Goal: Transaction & Acquisition: Purchase product/service

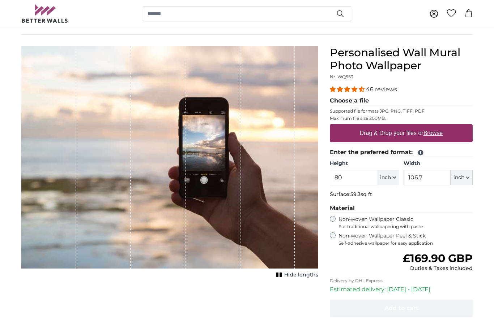
scroll to position [47, 0]
click at [391, 135] on label "Drag & Drop your files or Browse" at bounding box center [401, 133] width 89 height 14
click at [391, 127] on input "Drag & Drop your files or Browse" at bounding box center [401, 126] width 143 height 2
type input "**********"
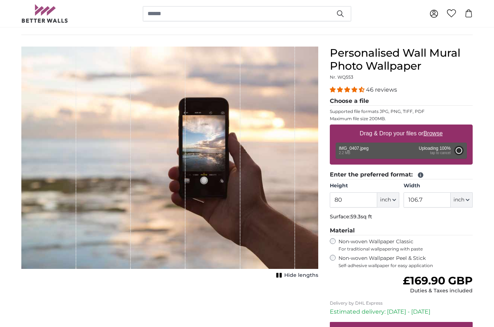
type input "59.8"
type input "84.4"
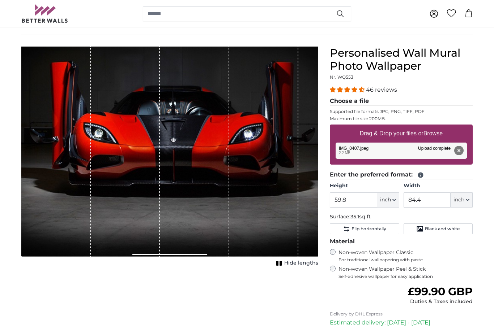
click at [457, 146] on button "Remove" at bounding box center [458, 150] width 9 height 9
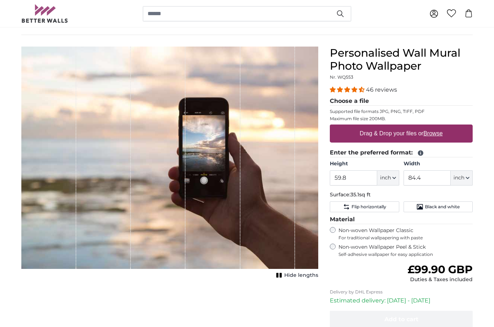
click at [371, 132] on label "Drag & Drop your files or Browse" at bounding box center [401, 133] width 89 height 14
click at [371, 127] on input "Drag & Drop your files or Browse" at bounding box center [401, 126] width 143 height 2
type input "**********"
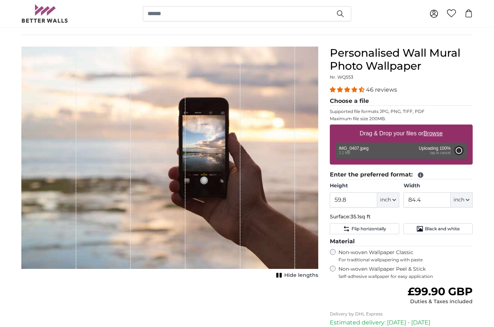
type input "59.8"
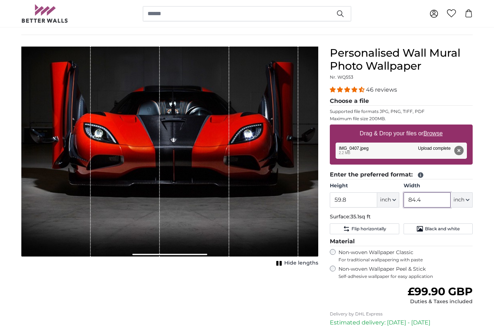
click at [425, 200] on input "84.4" at bounding box center [426, 200] width 47 height 15
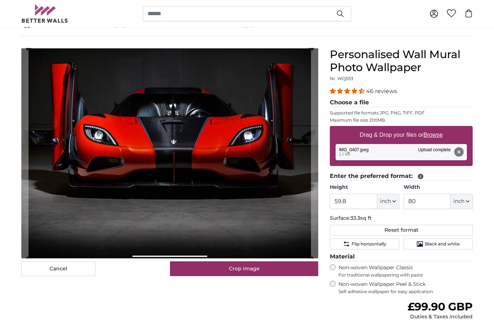
scroll to position [45, 0]
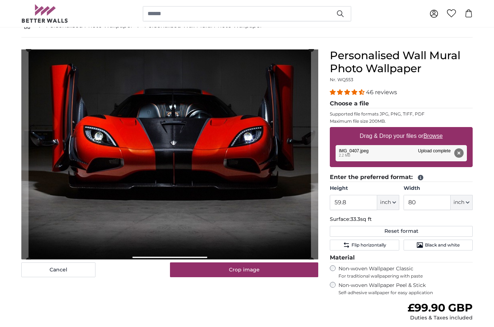
click at [28, 263] on button "Cancel" at bounding box center [58, 270] width 74 height 15
type input "84.4"
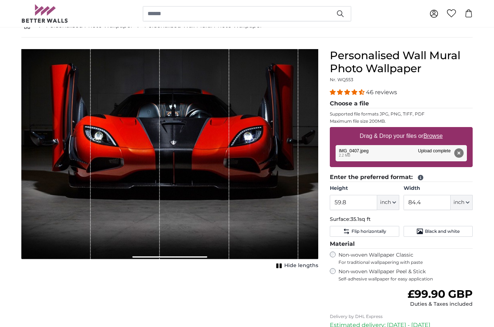
click at [462, 155] on button "Remove" at bounding box center [458, 152] width 9 height 9
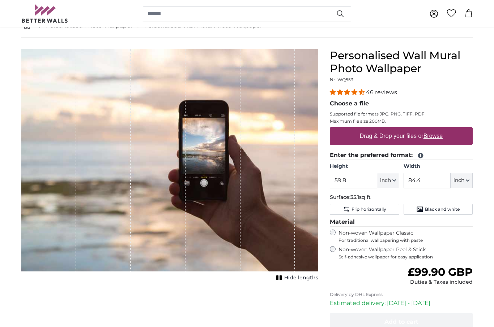
click at [388, 137] on label "Drag & Drop your files or Browse" at bounding box center [401, 136] width 89 height 14
click at [388, 129] on input "Drag & Drop your files or Browse" at bounding box center [401, 128] width 143 height 2
type input "**********"
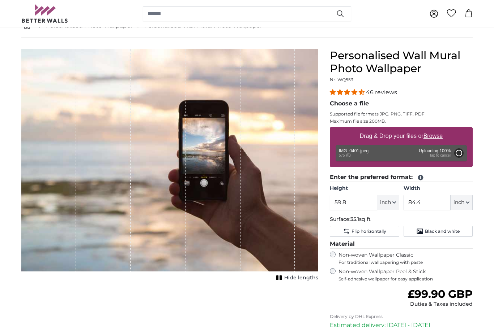
type input "21.3"
type input "33.8"
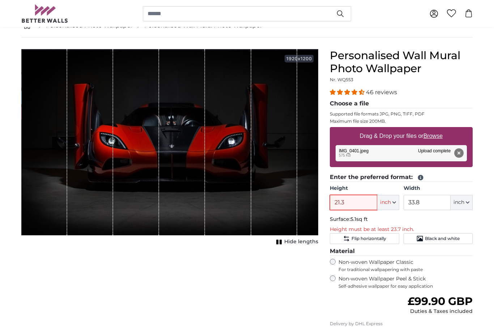
click at [348, 208] on input "21.3" at bounding box center [353, 202] width 47 height 15
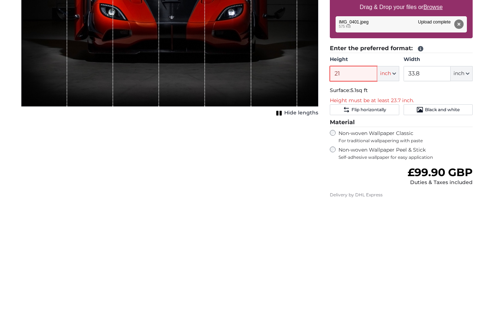
type input "2"
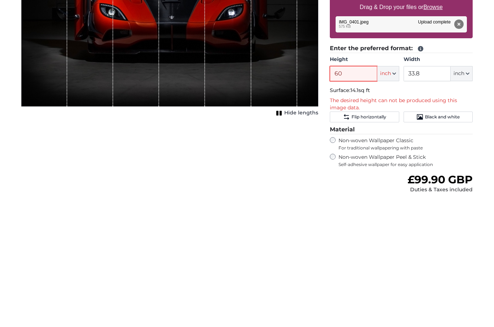
type input "6"
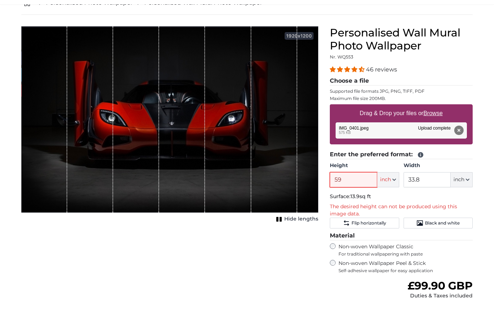
type input "59"
click at [460, 148] on button "Remove" at bounding box center [458, 152] width 9 height 9
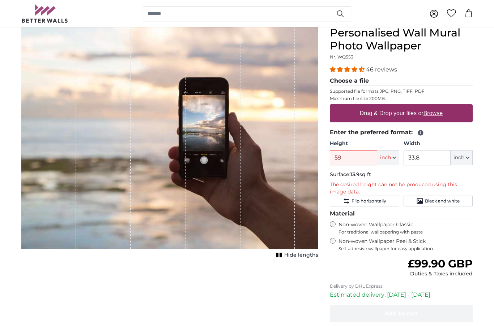
scroll to position [70, 0]
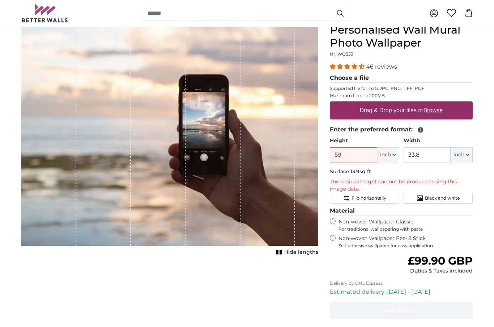
click at [395, 112] on label "Drag & Drop your files or Browse" at bounding box center [401, 111] width 89 height 14
click at [395, 104] on input "Drag & Drop your files or Browse" at bounding box center [401, 103] width 143 height 2
type input "**********"
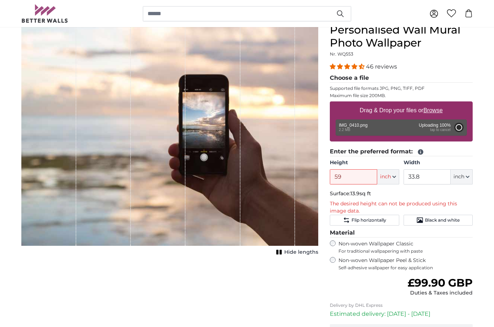
type input "64.2"
type input "85.4"
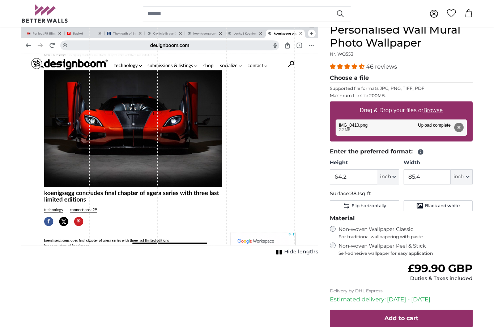
click at [449, 210] on button "Black and white" at bounding box center [437, 206] width 69 height 11
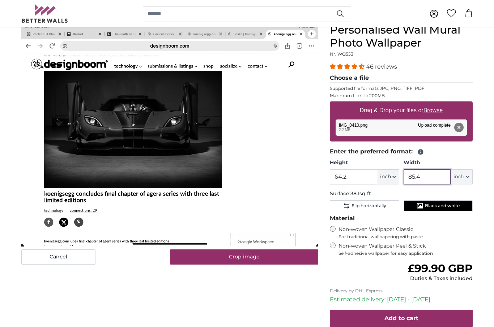
click at [429, 177] on input "85.4" at bounding box center [426, 176] width 47 height 15
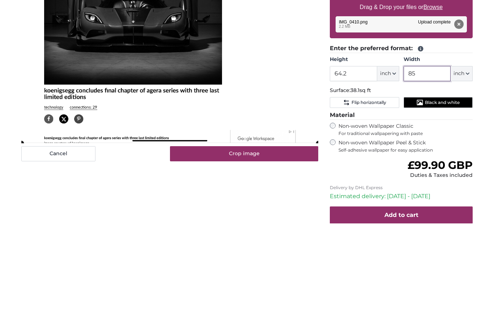
type input "8"
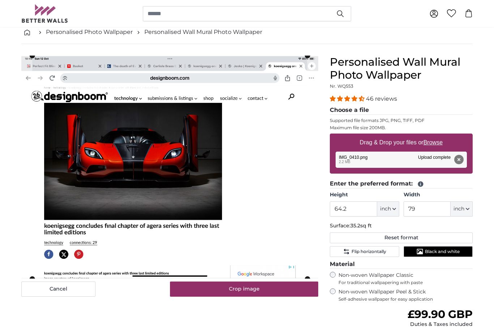
scroll to position [38, 0]
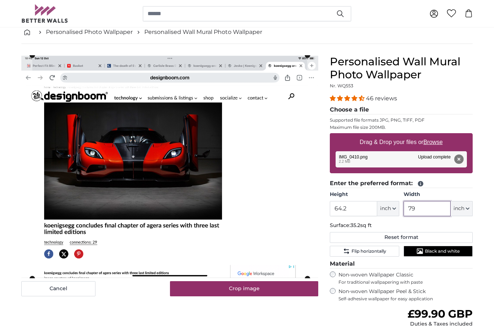
type input "79"
click at [242, 287] on button "Crop image" at bounding box center [244, 289] width 148 height 15
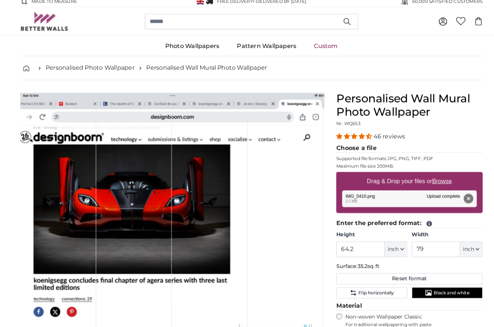
scroll to position [4, 0]
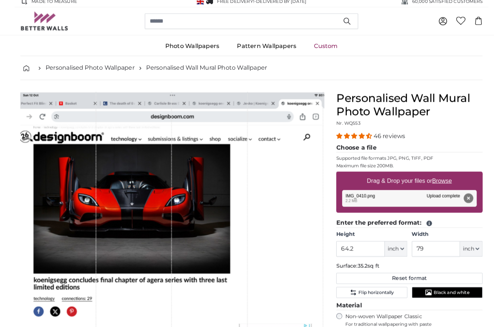
click at [354, 285] on span "Flip horizontally" at bounding box center [368, 286] width 35 height 6
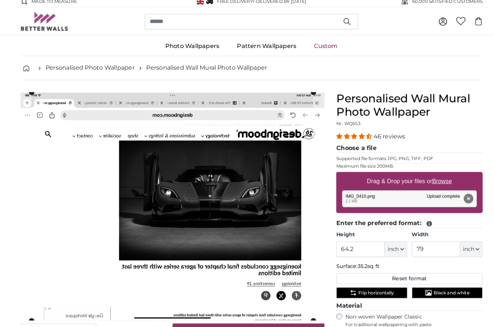
click at [358, 286] on span "Flip horizontally" at bounding box center [368, 286] width 35 height 6
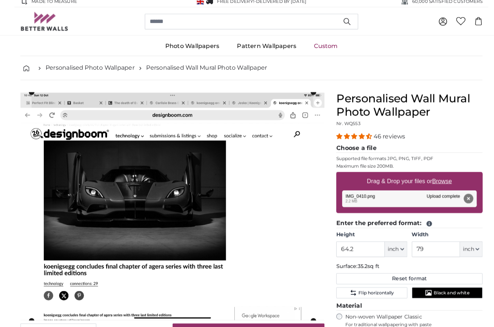
click at [432, 283] on span "Black and white" at bounding box center [442, 286] width 35 height 6
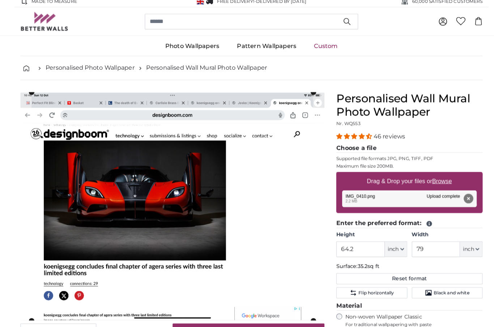
click at [363, 284] on span "Flip horizontally" at bounding box center [368, 286] width 35 height 6
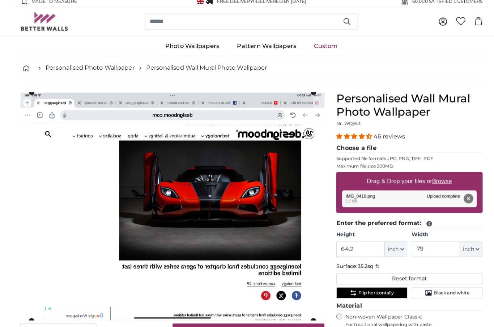
click at [359, 285] on span "Flip horizontally" at bounding box center [368, 286] width 35 height 6
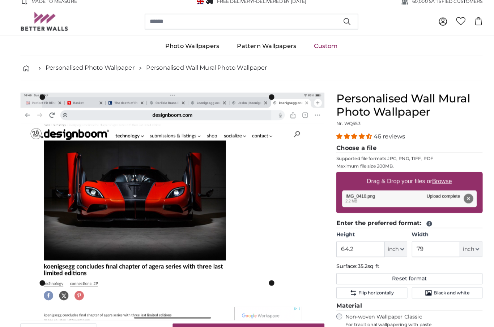
click at [38, 95] on img at bounding box center [169, 201] width 297 height 222
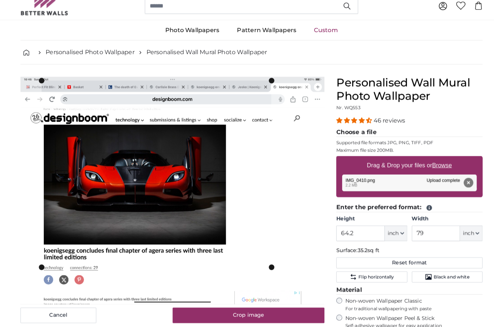
scroll to position [12, 0]
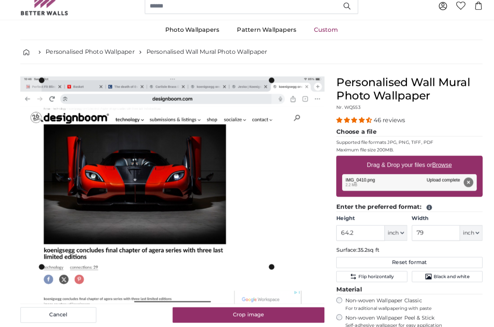
click at [37, 261] on img at bounding box center [169, 193] width 297 height 222
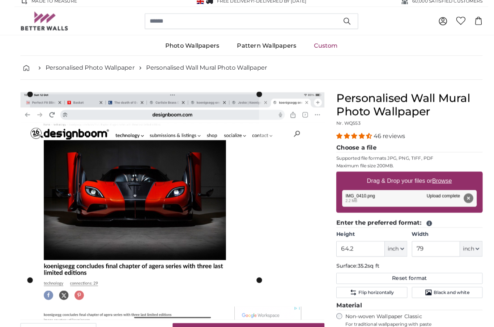
scroll to position [0, 0]
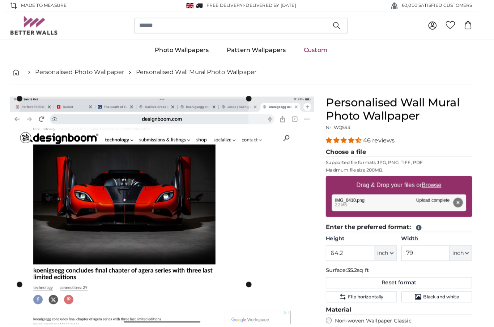
click at [454, 195] on button "Remove" at bounding box center [458, 197] width 9 height 9
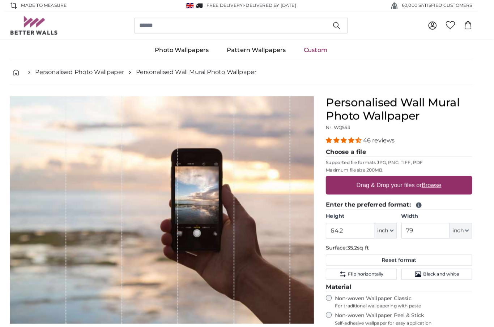
click at [367, 180] on label "Drag & Drop your files or Browse" at bounding box center [401, 181] width 89 height 14
click at [367, 174] on input "Drag & Drop your files or Browse" at bounding box center [401, 173] width 143 height 2
type input "**********"
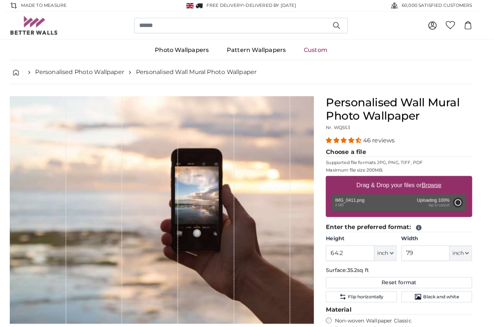
type input "64.2"
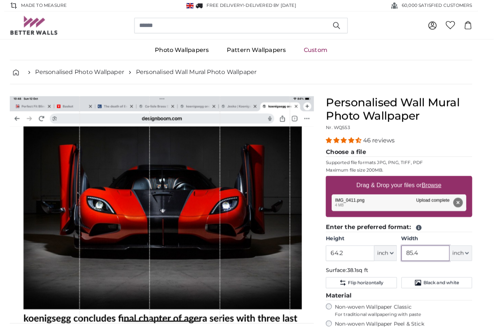
click at [413, 250] on input "85.4" at bounding box center [426, 247] width 47 height 15
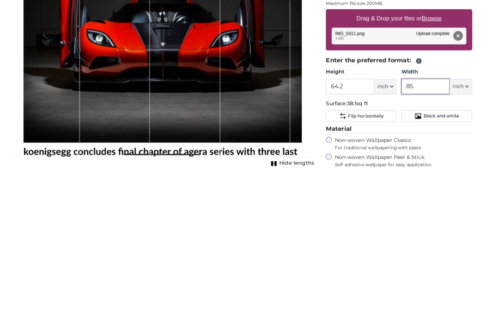
type input "8"
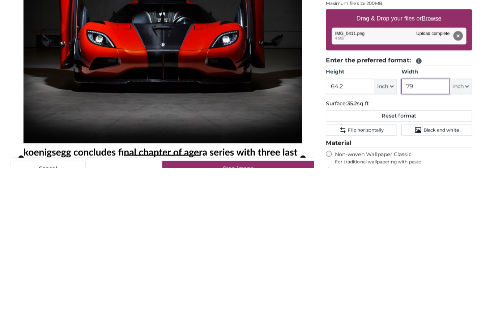
type input "79"
click at [335, 240] on input "64.2" at bounding box center [353, 247] width 47 height 15
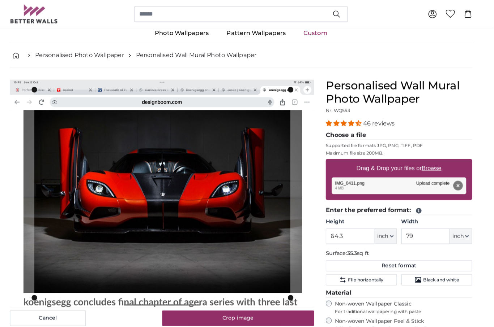
scroll to position [17, 0]
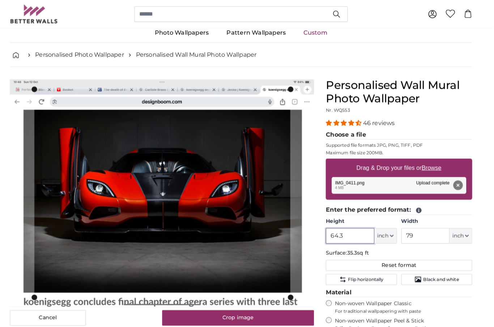
click at [29, 87] on img at bounding box center [169, 188] width 297 height 222
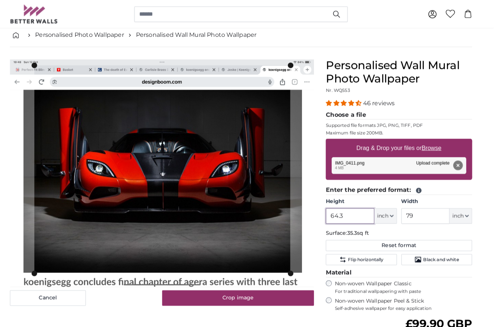
scroll to position [0, 0]
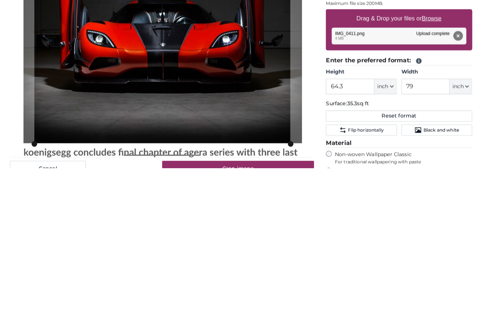
click at [454, 193] on button "Remove" at bounding box center [458, 197] width 9 height 9
type input "64.2"
type input "85.4"
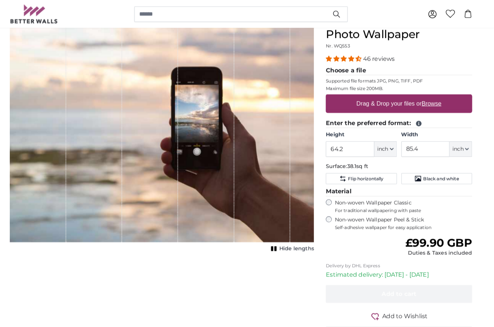
scroll to position [80, 0]
click at [384, 101] on label "Drag & Drop your files or Browse" at bounding box center [401, 101] width 89 height 14
click at [384, 94] on input "Drag & Drop your files or Browse" at bounding box center [401, 93] width 143 height 2
type input "**********"
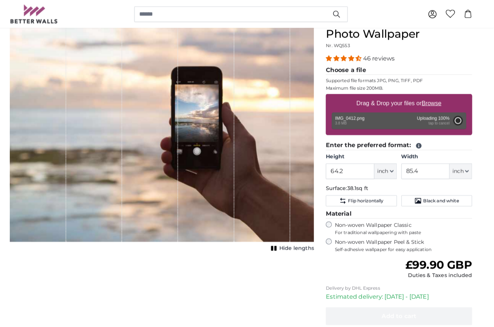
type input "64.2"
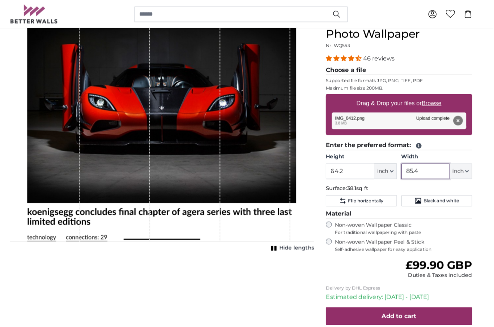
click at [410, 165] on input "85.4" at bounding box center [426, 167] width 47 height 15
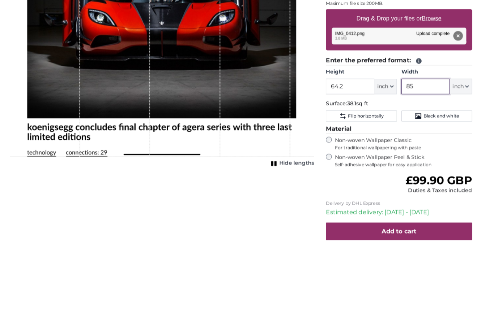
type input "8"
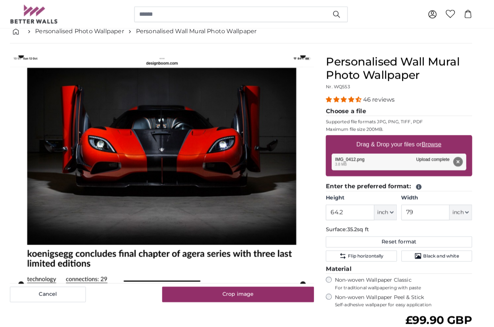
scroll to position [40, 0]
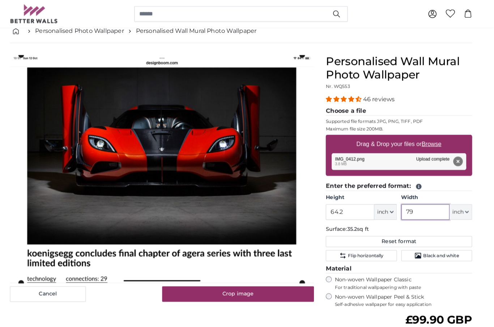
click at [304, 274] on cropper-handle at bounding box center [306, 276] width 5 height 5
click at [305, 275] on cropper-handle at bounding box center [307, 277] width 5 height 5
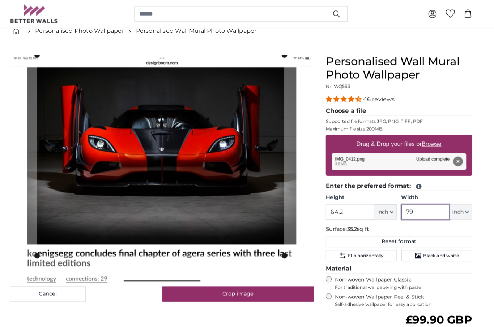
click at [33, 55] on img at bounding box center [169, 165] width 297 height 222
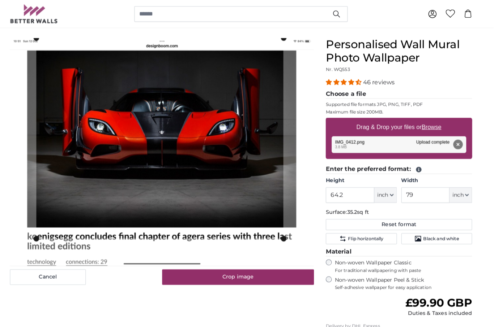
click at [136, 177] on cropper-handle at bounding box center [167, 135] width 241 height 196
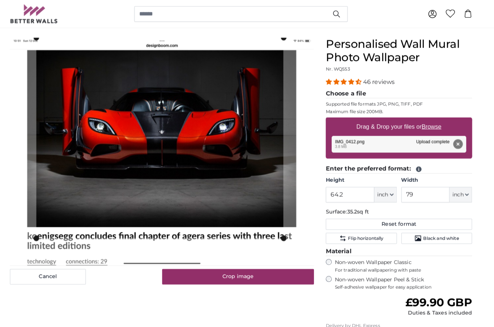
click at [139, 130] on cropper-handle at bounding box center [167, 135] width 241 height 196
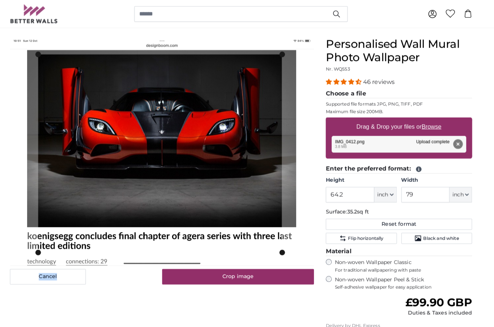
click at [385, 218] on button "Reset format" at bounding box center [401, 219] width 143 height 11
type input "85.4"
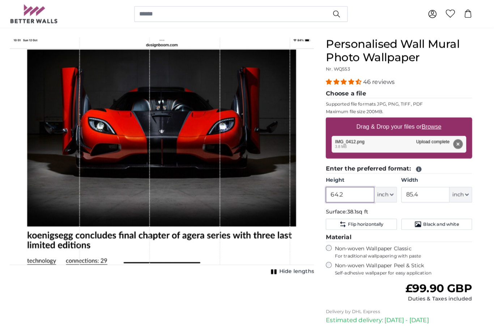
click at [342, 192] on input "64.2" at bounding box center [353, 190] width 47 height 15
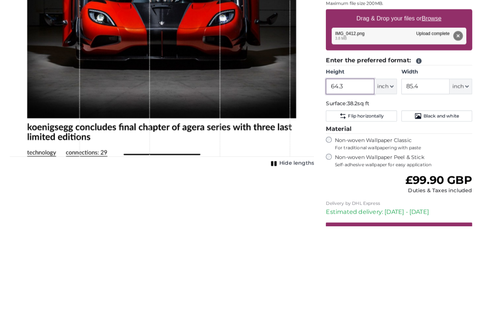
type input "64.3"
click at [412, 183] on input "85.4" at bounding box center [426, 190] width 47 height 15
type input "8"
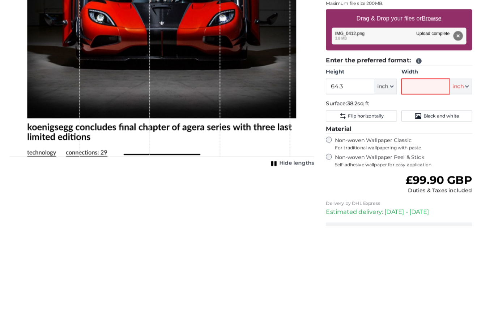
type input "^"
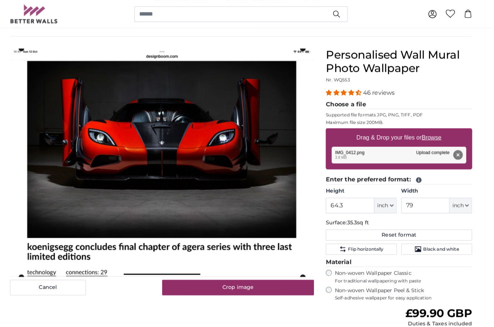
scroll to position [47, 0]
type input "79"
click at [160, 184] on cropper-handle at bounding box center [168, 157] width 270 height 220
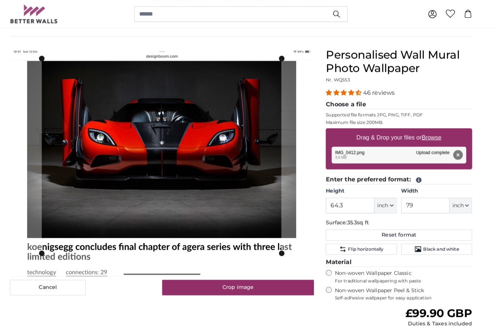
click at [160, 314] on div "Cancel Crop image Hide lengths" at bounding box center [170, 232] width 308 height 371
click at [238, 281] on button "Crop image" at bounding box center [244, 281] width 148 height 15
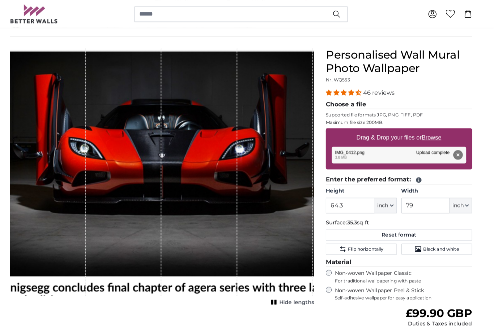
click at [284, 299] on span "Hide lengths" at bounding box center [301, 295] width 34 height 7
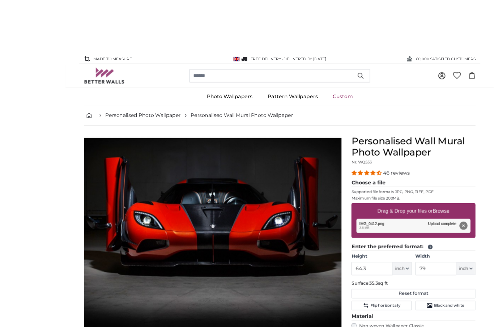
scroll to position [17, 0]
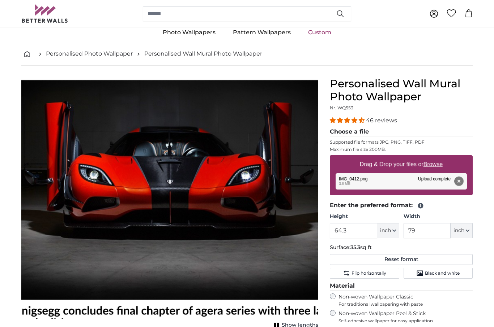
click at [368, 275] on span "Flip horizontally" at bounding box center [368, 274] width 35 height 6
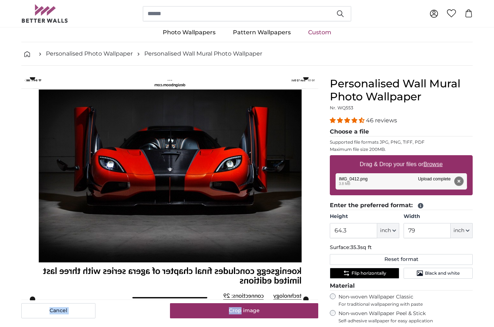
click at [305, 277] on cropper-handle at bounding box center [305, 188] width 5 height 222
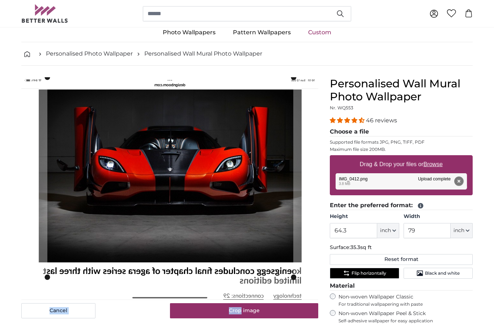
click at [182, 203] on cropper-handle at bounding box center [170, 177] width 246 height 200
click at [176, 161] on cropper-handle at bounding box center [170, 177] width 246 height 200
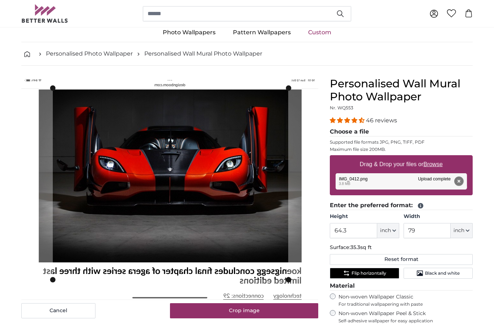
click at [250, 314] on button "Crop image" at bounding box center [244, 310] width 148 height 15
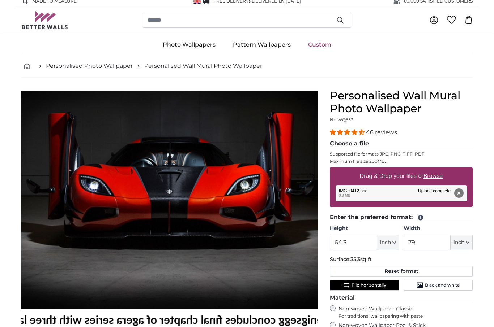
scroll to position [0, 0]
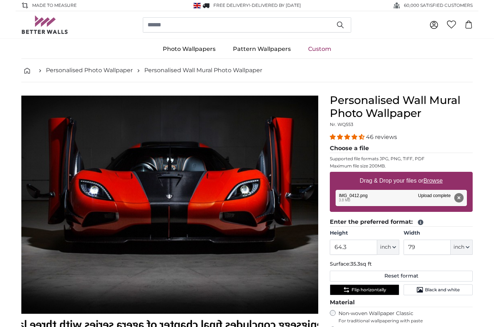
click at [25, 77] on nav "Personalised Photo Wallpaper Personalised Wall Mural Photo Wallpaper" at bounding box center [246, 70] width 451 height 23
